Goal: Task Accomplishment & Management: Manage account settings

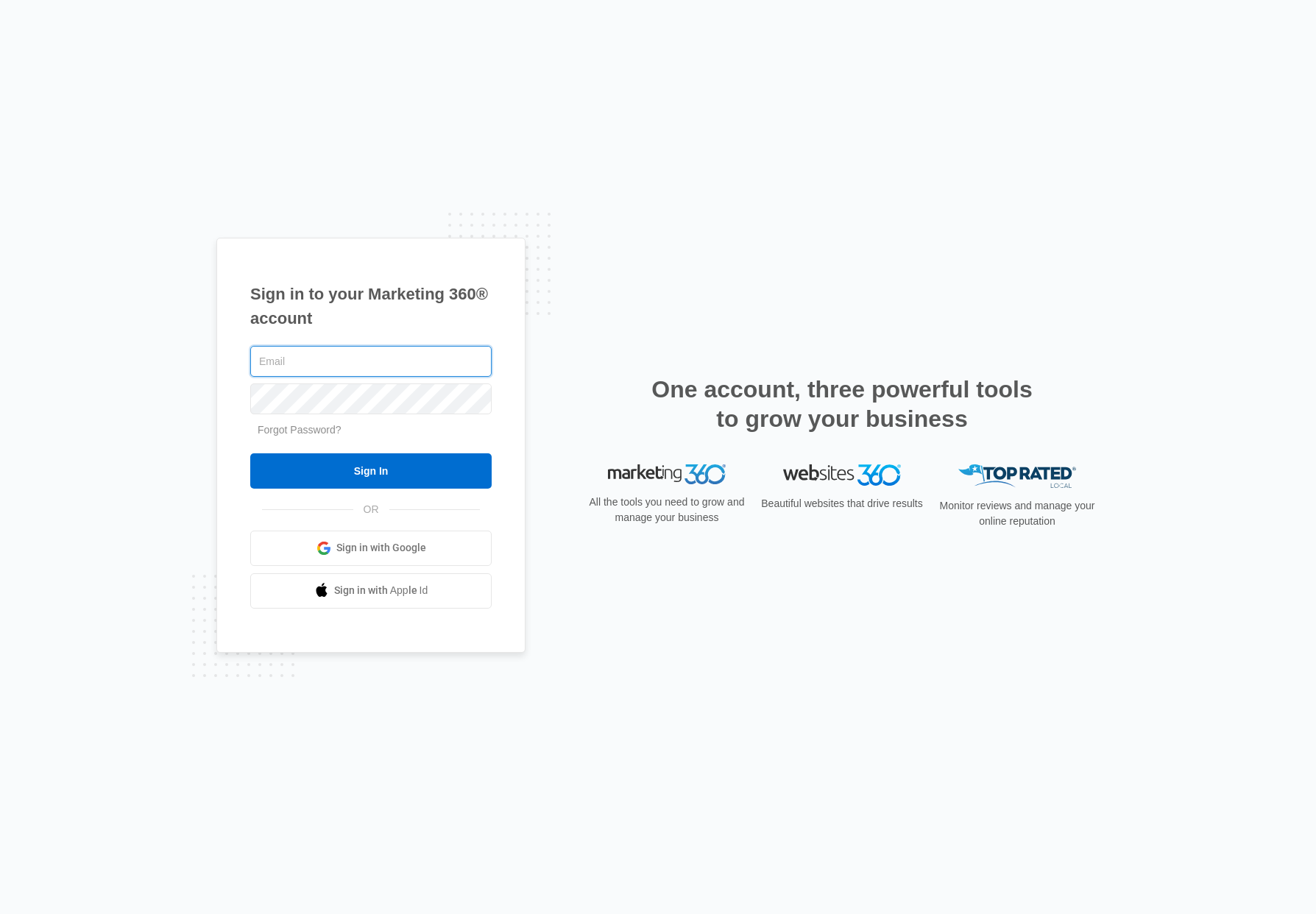
type input "[EMAIL_ADDRESS][DOMAIN_NAME]"
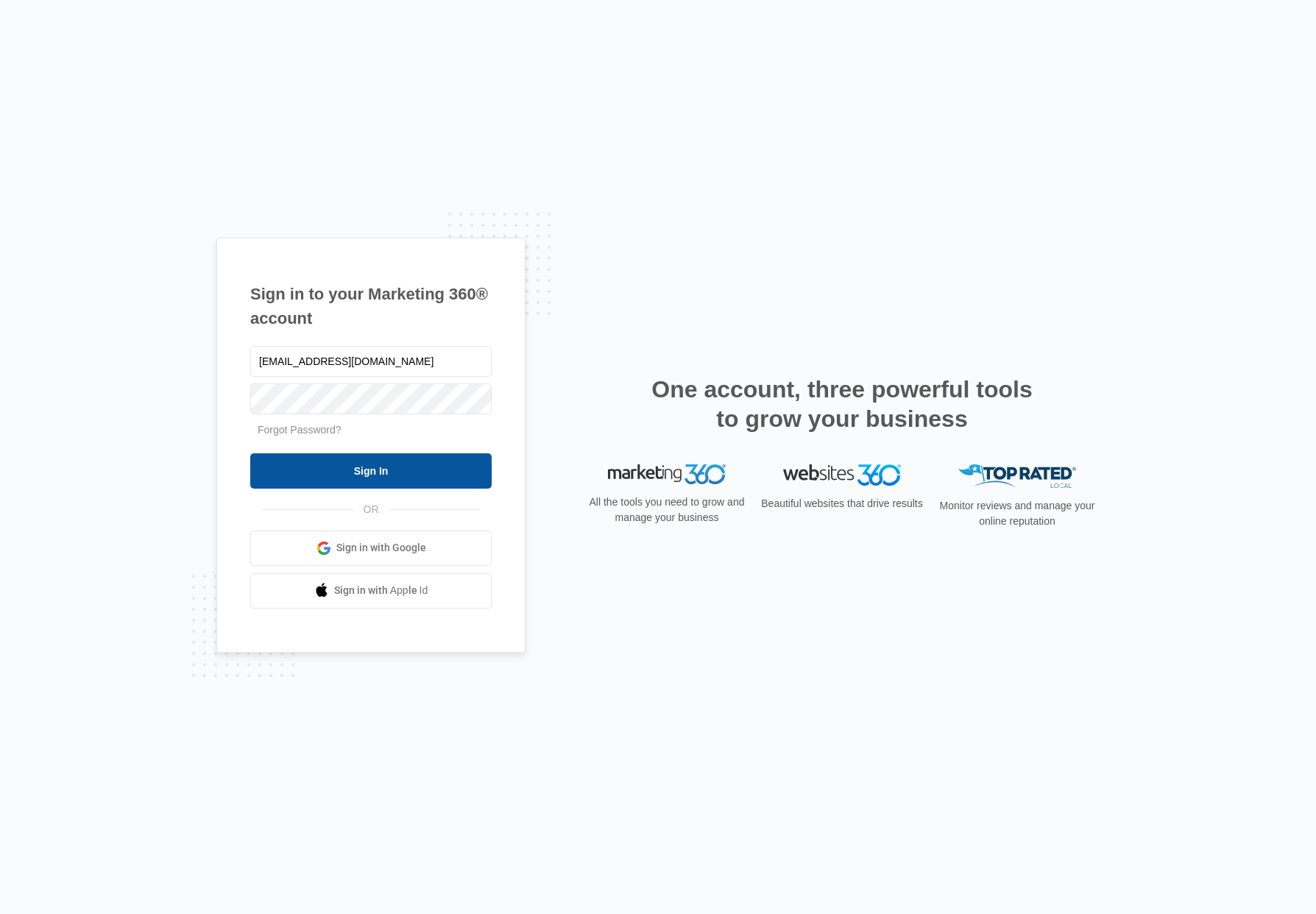
click at [398, 471] on input "Sign In" at bounding box center [371, 471] width 241 height 35
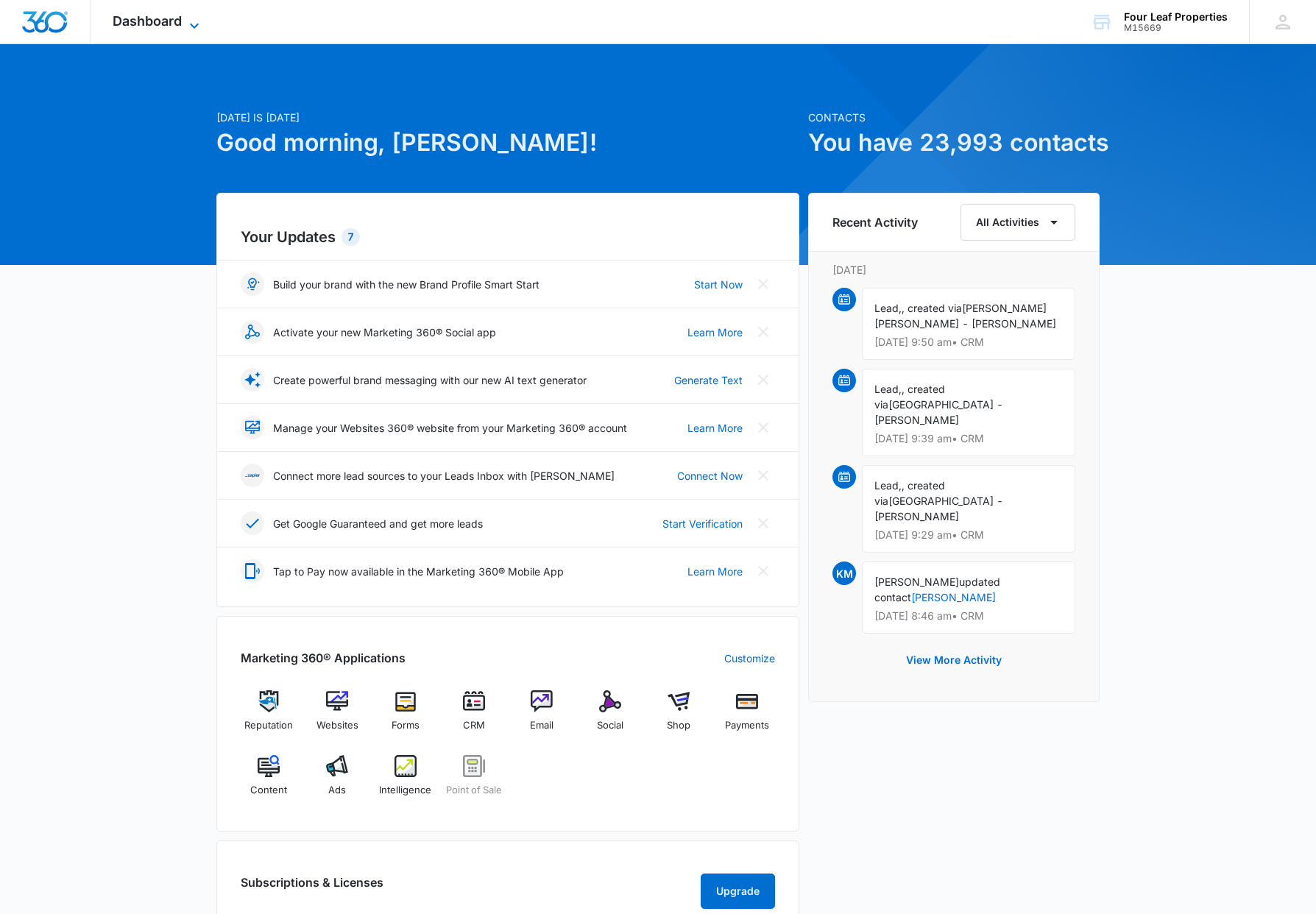
click at [197, 21] on icon at bounding box center [195, 26] width 18 height 18
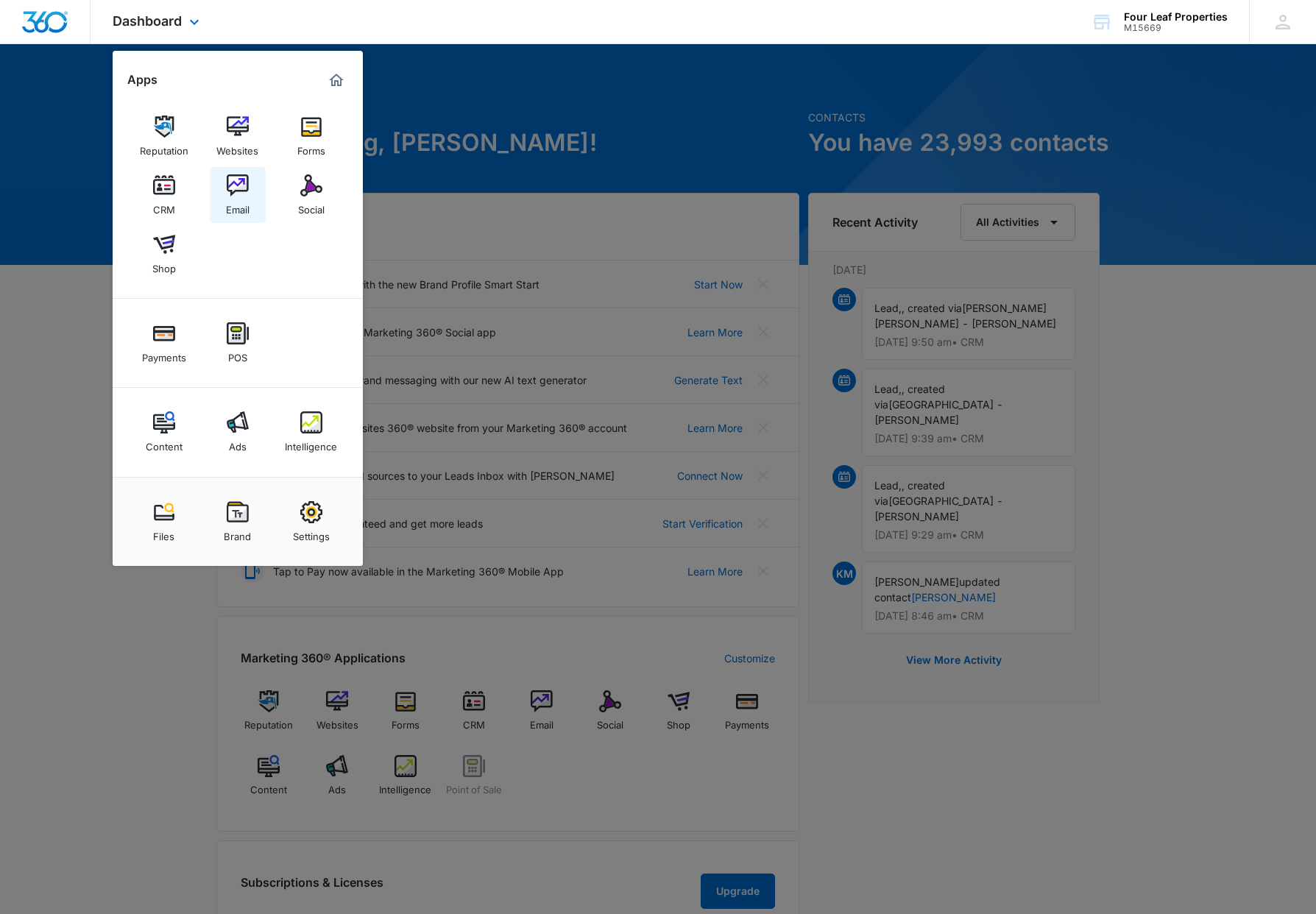
click at [235, 182] on img at bounding box center [237, 185] width 22 height 22
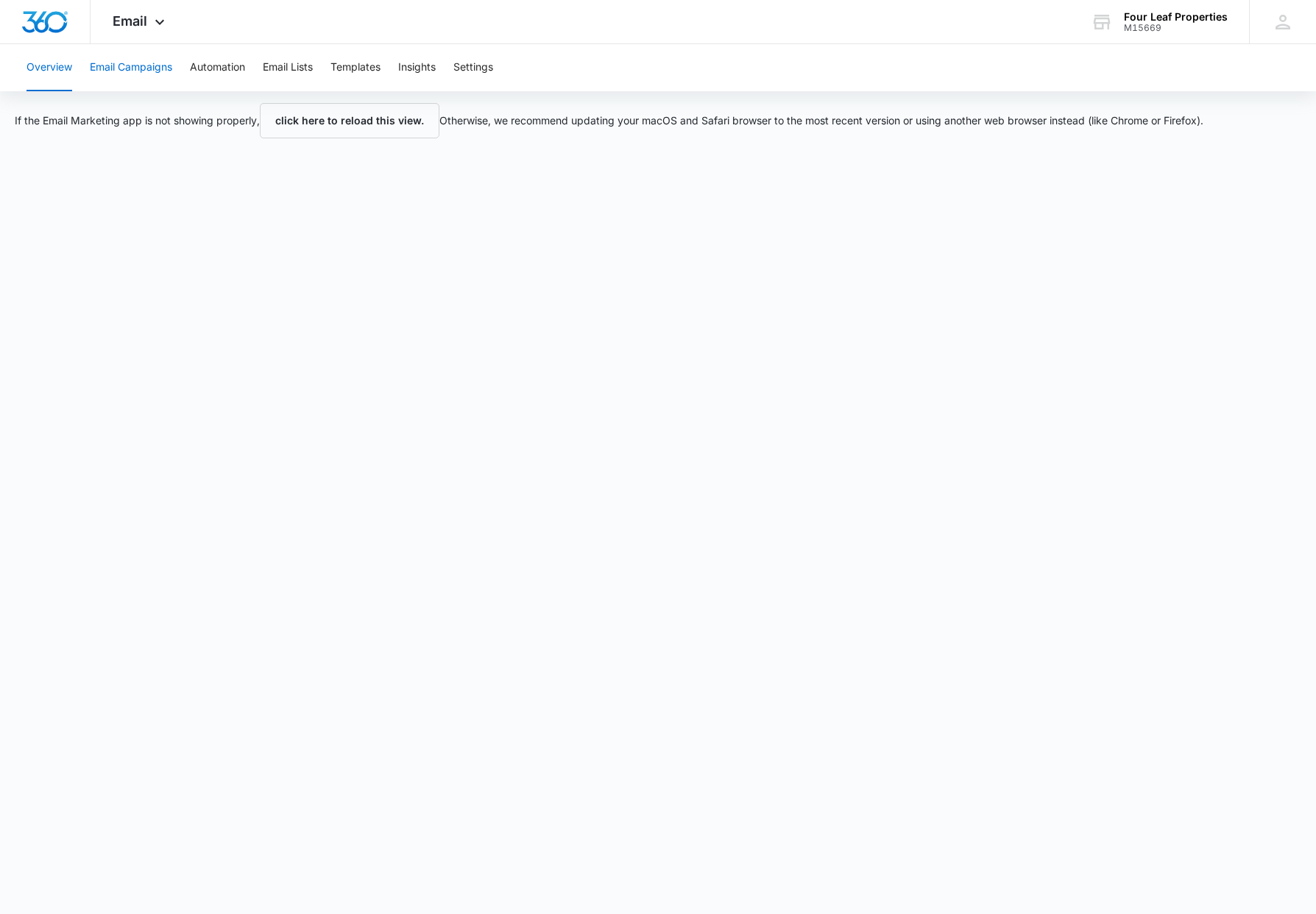
click at [140, 67] on button "Email Campaigns" at bounding box center [130, 68] width 82 height 47
